Goal: Transaction & Acquisition: Purchase product/service

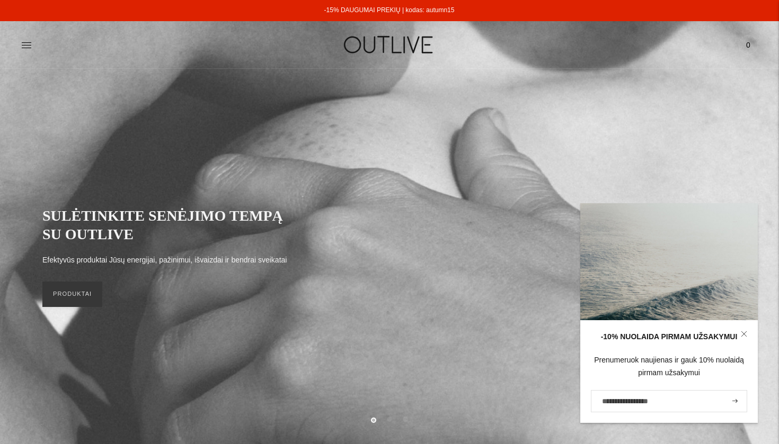
click at [394, 10] on link "-15% DAUGUMAI PREKIŲ | kodas: autumn15" at bounding box center [389, 9] width 130 height 7
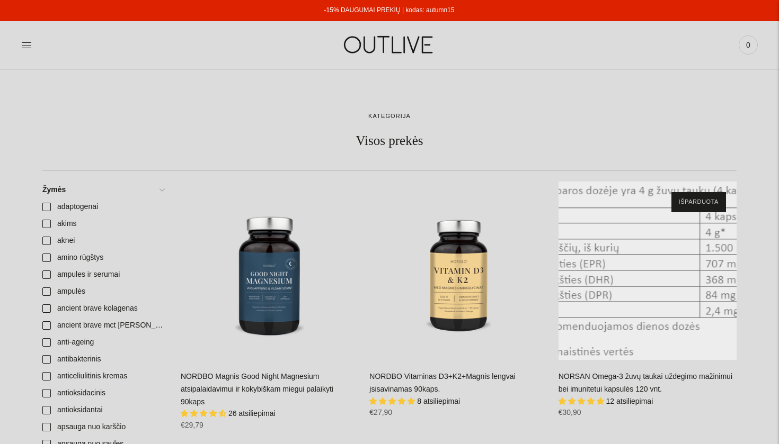
scroll to position [127, 0]
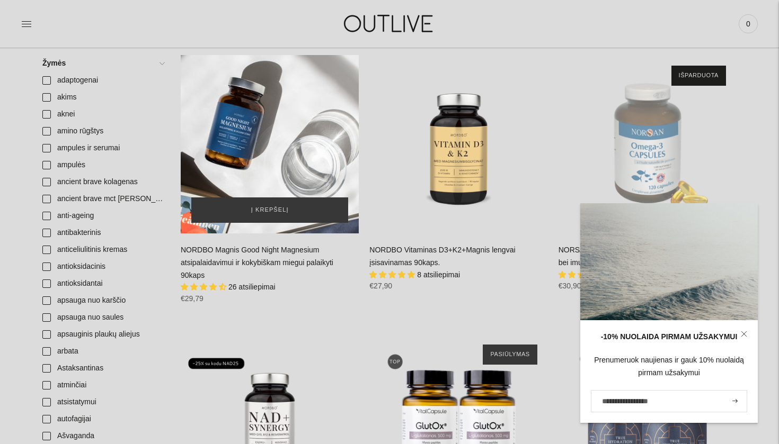
click at [259, 127] on div "NORDBO Magnis Good Night Magnesium atsipalaidavimui ir kokybiškam miegui palaik…" at bounding box center [270, 144] width 178 height 178
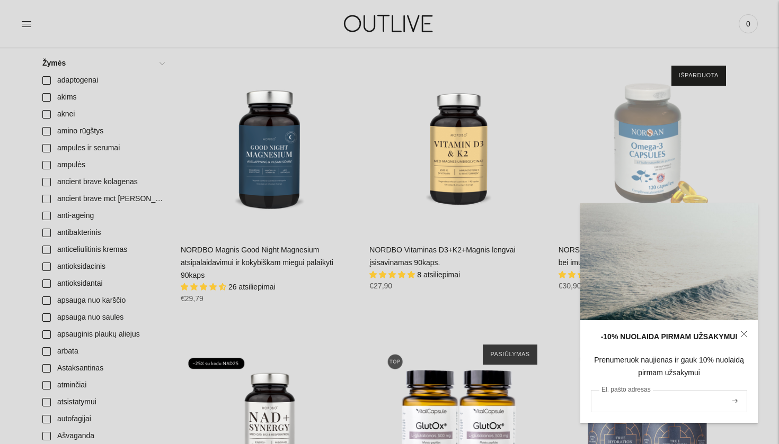
click at [683, 401] on input "El. pašto adresas" at bounding box center [669, 401] width 156 height 22
type input "**********"
click at [735, 402] on button "submit" at bounding box center [735, 401] width 12 height 20
click at [738, 401] on button "submit" at bounding box center [735, 401] width 12 height 20
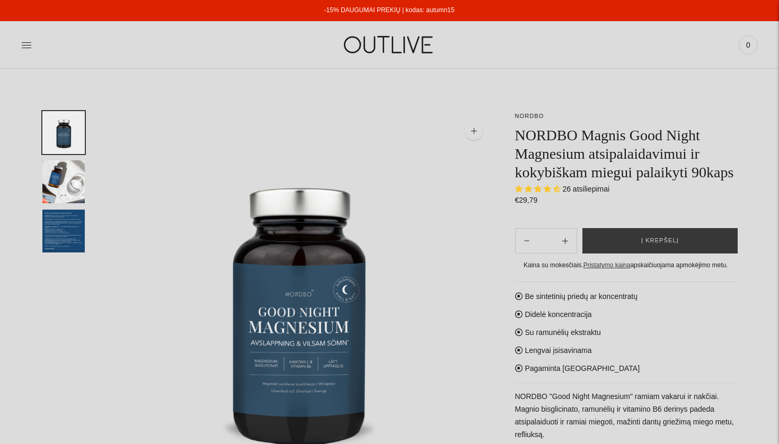
select select "**********"
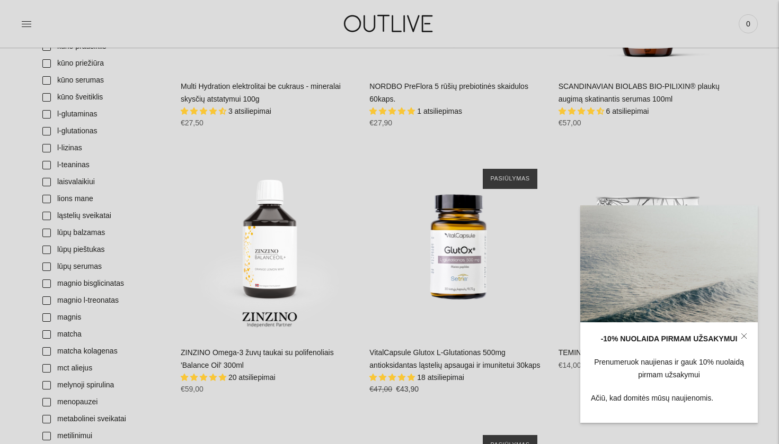
scroll to position [1891, 0]
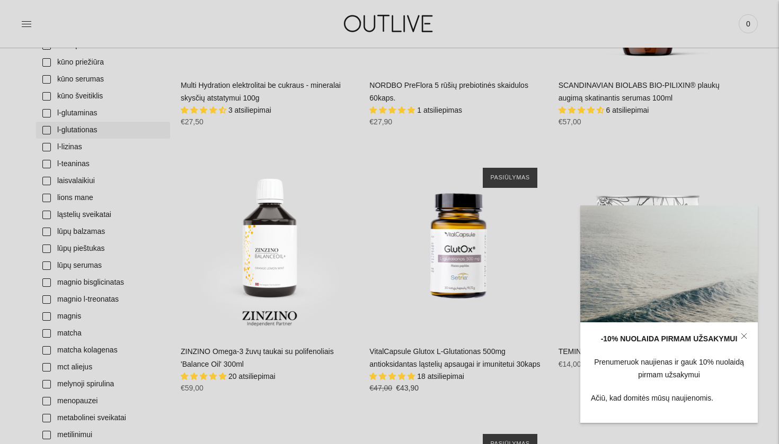
click at [82, 131] on link "l-glutationas" at bounding box center [103, 130] width 134 height 17
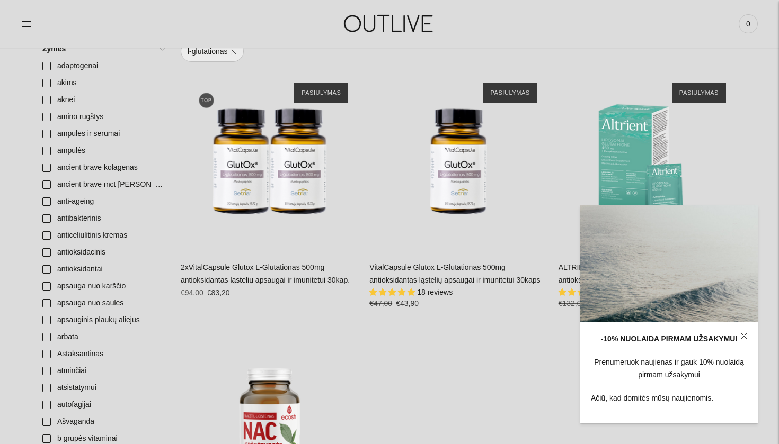
scroll to position [216, 0]
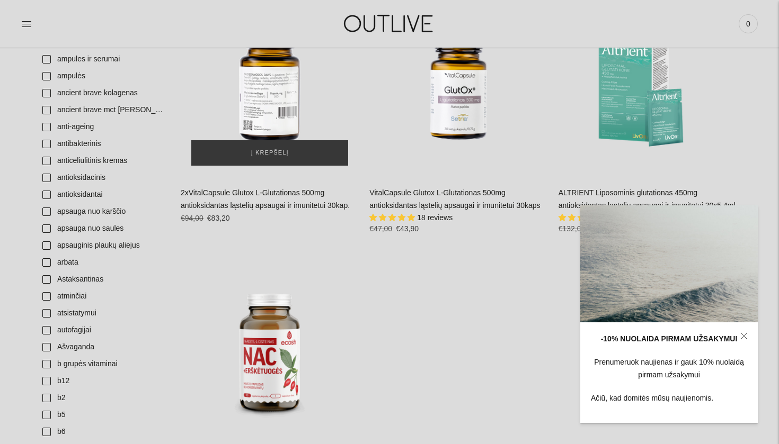
click at [286, 101] on div "2xVitalCapsule Glutox L-Glutationas 500mg antioksidantas ląstelių apsaugai ir i…" at bounding box center [270, 87] width 178 height 178
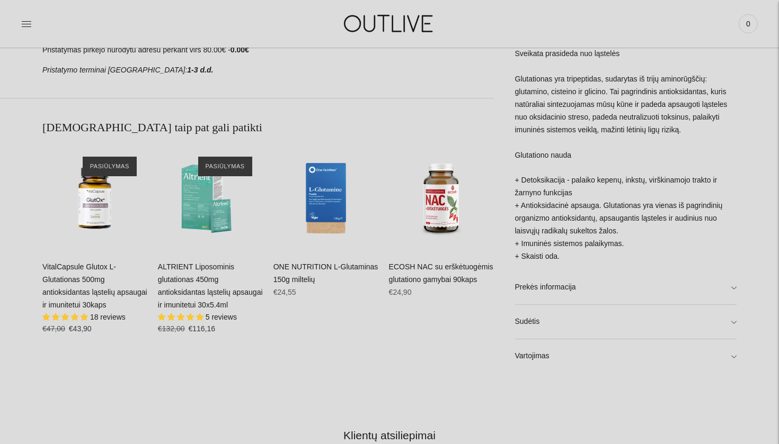
scroll to position [586, 0]
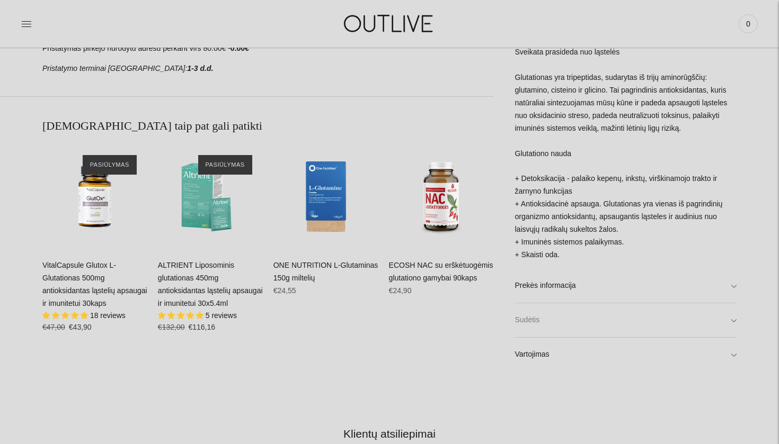
click at [596, 316] on link "Sudėtis" at bounding box center [626, 321] width 222 height 34
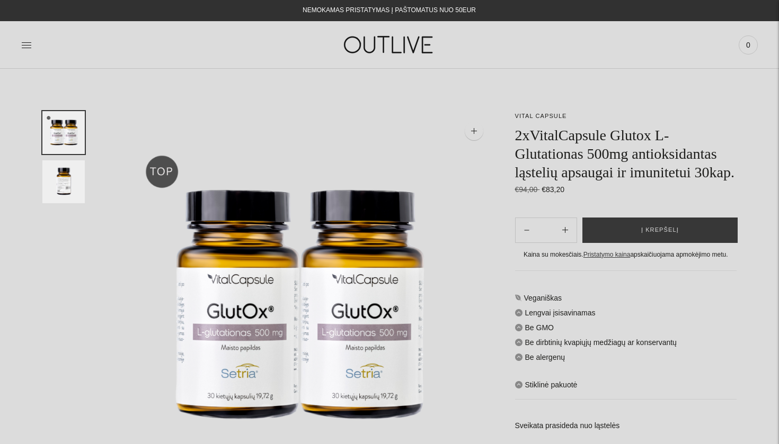
scroll to position [0, 0]
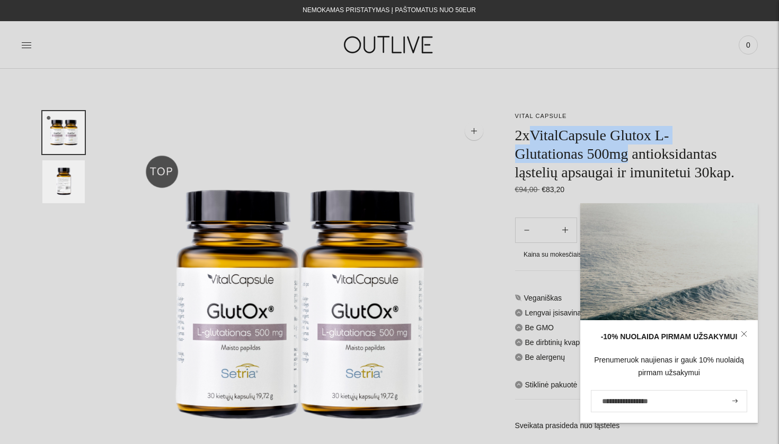
drag, startPoint x: 531, startPoint y: 134, endPoint x: 643, endPoint y: 155, distance: 113.2
click at [643, 155] on h1 "2xVitalCapsule Glutox L-Glutationas 500mg antioksidantas ląstelių apsaugai ir i…" at bounding box center [626, 154] width 222 height 56
copy h1 "VitalCapsule Glutox L-Glutationas 500mg"
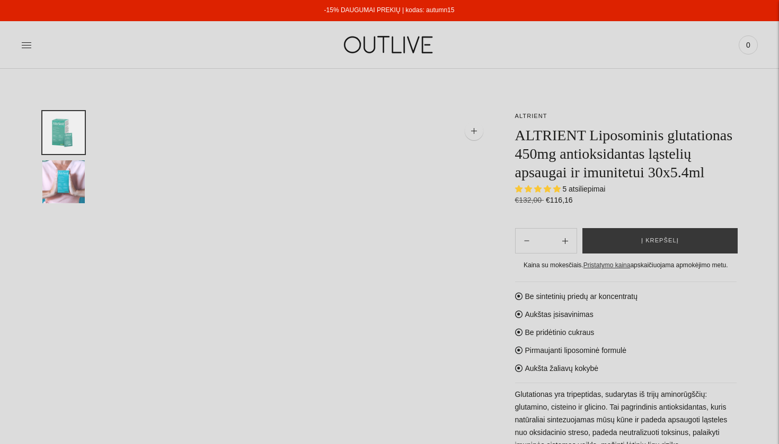
select select "**********"
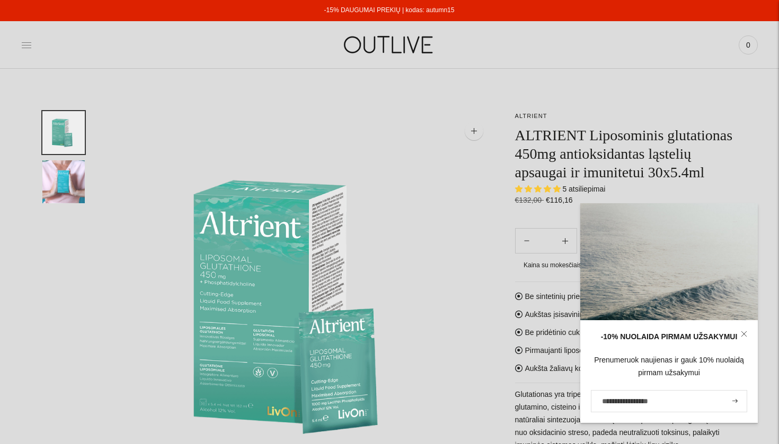
click at [27, 46] on icon at bounding box center [26, 45] width 11 height 11
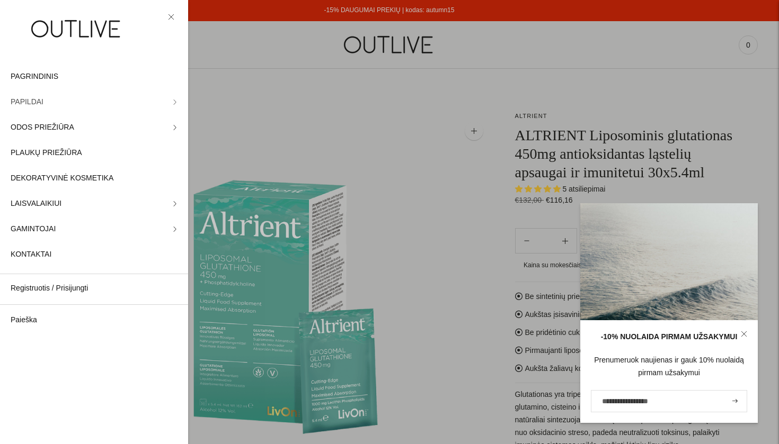
click at [54, 101] on link "PAPILDAI" at bounding box center [94, 102] width 188 height 25
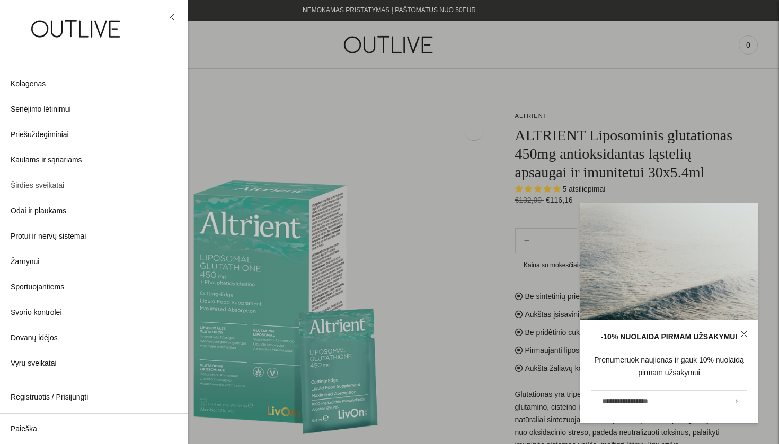
scroll to position [230, 0]
click at [369, 219] on div at bounding box center [389, 222] width 779 height 444
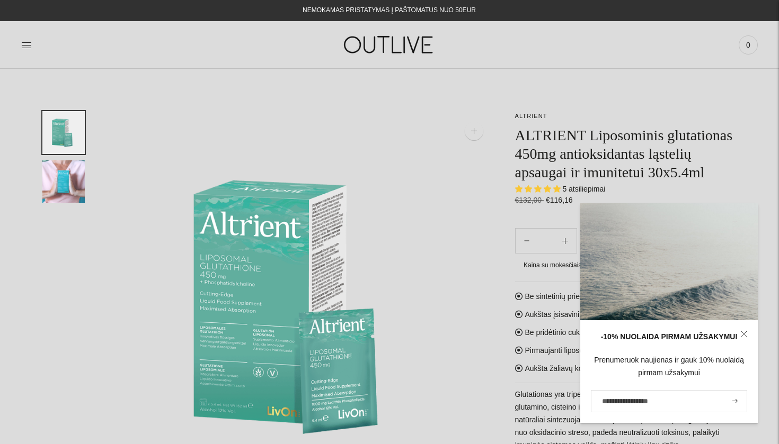
click at [660, 60] on div "Paieška Išvalyti Prisijungti 0" at bounding box center [634, 44] width 245 height 37
